Goal: Go to known website: Access a specific website the user already knows

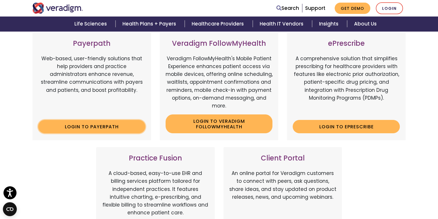
click at [105, 126] on link "Login to Payerpath" at bounding box center [91, 126] width 107 height 13
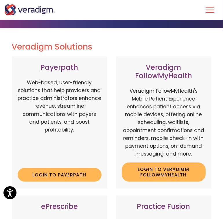
scroll to position [58, 0]
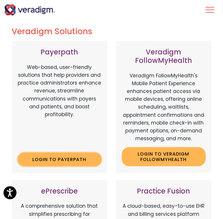
click at [54, 160] on link "Login to Payerpath" at bounding box center [60, 158] width 84 height 13
